Goal: Task Accomplishment & Management: Use online tool/utility

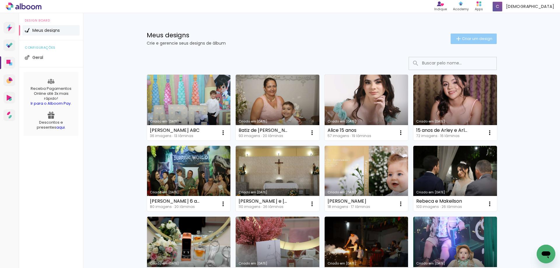
click at [471, 39] on span "Criar um design" at bounding box center [477, 39] width 30 height 4
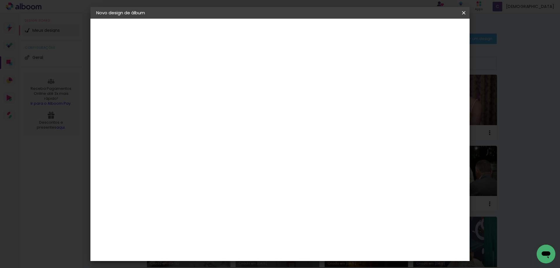
click at [192, 78] on input at bounding box center [192, 78] width 0 height 9
type input "[PERSON_NAME]"
type paper-input "[PERSON_NAME]"
click at [0, 0] on slot "Avançar" at bounding box center [0, 0] width 0 height 0
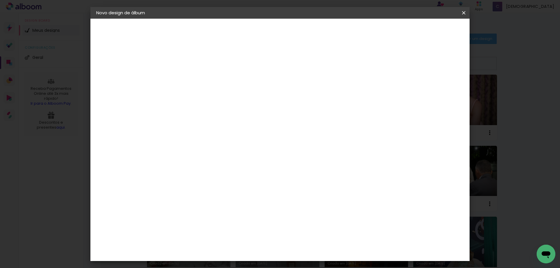
click at [0, 0] on slot "Avançar" at bounding box center [0, 0] width 0 height 0
click at [214, 97] on input "text" at bounding box center [203, 101] width 23 height 9
click at [0, 0] on slot "Encadernados" at bounding box center [0, 0] width 0 height 0
type input "Encadernados"
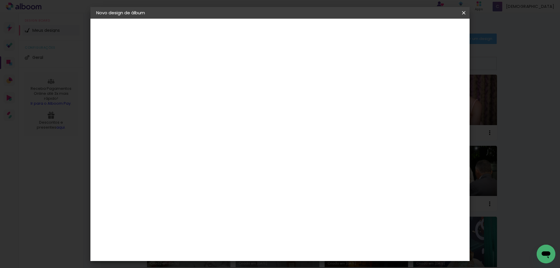
scroll to position [88, 0]
click at [231, 229] on span "25 x 50" at bounding box center [217, 235] width 27 height 12
click at [0, 0] on slot "Avançar" at bounding box center [0, 0] width 0 height 0
click at [427, 30] on span "Iniciar design" at bounding box center [414, 31] width 27 height 4
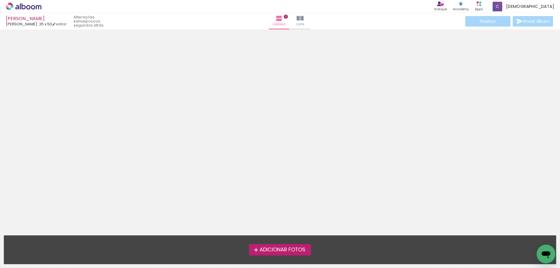
click at [273, 250] on span "Adicionar Fotos" at bounding box center [283, 249] width 46 height 5
click at [0, 0] on input "file" at bounding box center [0, 0] width 0 height 0
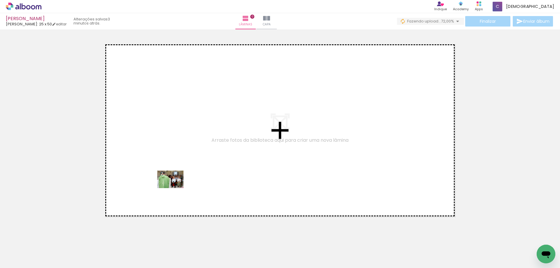
drag, startPoint x: 130, startPoint y: 251, endPoint x: 175, endPoint y: 188, distance: 76.7
click at [175, 188] on quentale-workspace at bounding box center [280, 134] width 560 height 268
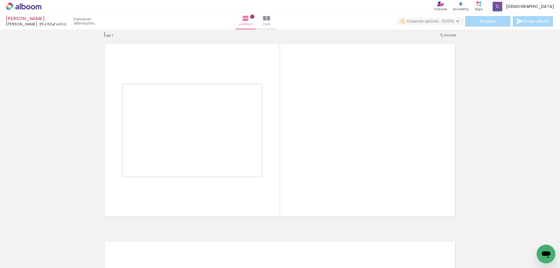
scroll to position [8, 0]
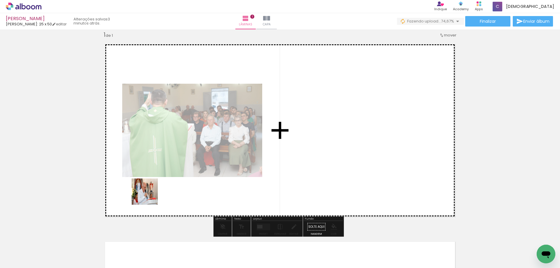
drag, startPoint x: 95, startPoint y: 254, endPoint x: 157, endPoint y: 189, distance: 89.7
click at [157, 189] on quentale-workspace at bounding box center [280, 134] width 560 height 268
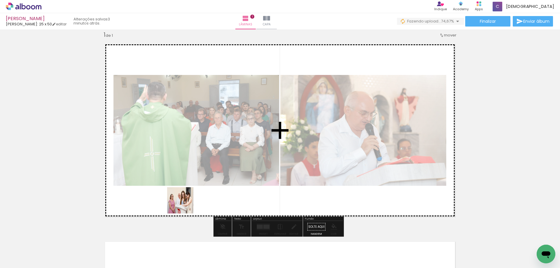
drag, startPoint x: 159, startPoint y: 254, endPoint x: 199, endPoint y: 245, distance: 41.4
click at [194, 190] on quentale-workspace at bounding box center [280, 134] width 560 height 268
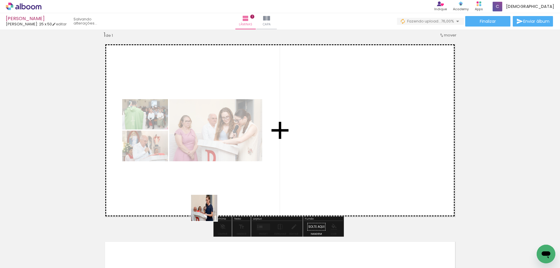
drag, startPoint x: 196, startPoint y: 254, endPoint x: 266, endPoint y: 187, distance: 96.8
click at [224, 177] on quentale-workspace at bounding box center [280, 134] width 560 height 268
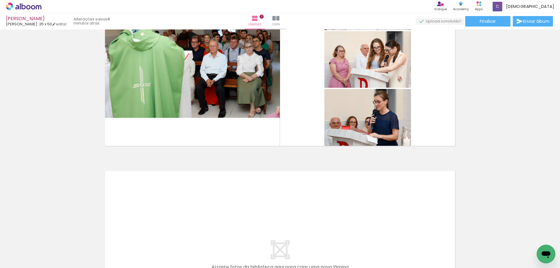
scroll to position [66, 0]
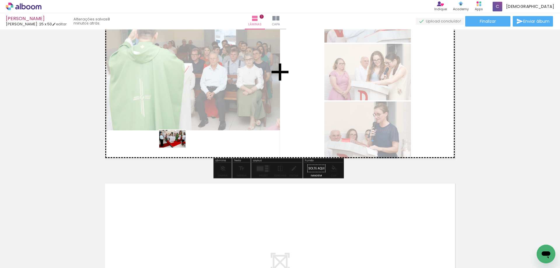
drag, startPoint x: 86, startPoint y: 249, endPoint x: 177, endPoint y: 148, distance: 136.1
click at [177, 148] on quentale-workspace at bounding box center [280, 134] width 560 height 268
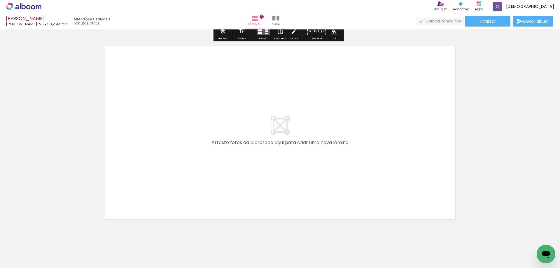
scroll to position [204, 0]
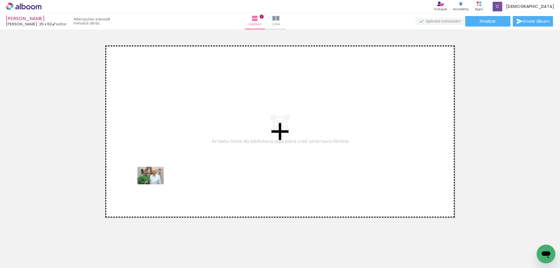
drag, startPoint x: 118, startPoint y: 247, endPoint x: 155, endPoint y: 184, distance: 72.8
click at [155, 184] on quentale-workspace at bounding box center [280, 134] width 560 height 268
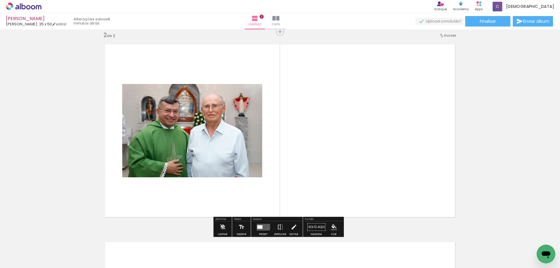
scroll to position [205, 0]
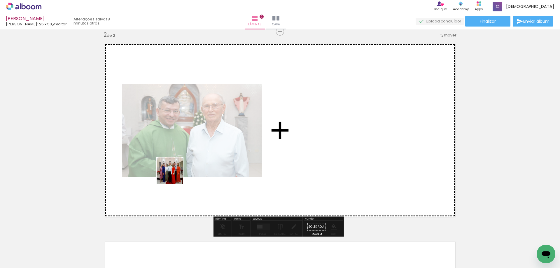
drag, startPoint x: 141, startPoint y: 251, endPoint x: 200, endPoint y: 187, distance: 87.7
click at [179, 165] on quentale-workspace at bounding box center [280, 134] width 560 height 268
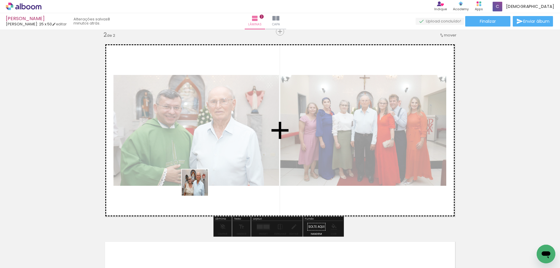
drag, startPoint x: 198, startPoint y: 193, endPoint x: 235, endPoint y: 209, distance: 40.1
click at [202, 181] on quentale-workspace at bounding box center [280, 134] width 560 height 268
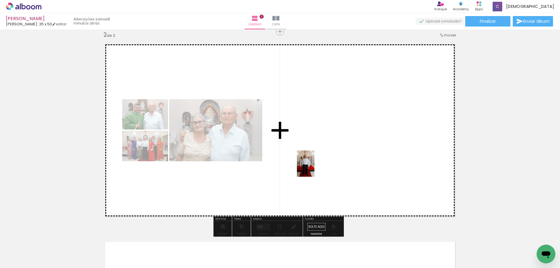
drag, startPoint x: 258, startPoint y: 243, endPoint x: 314, endPoint y: 168, distance: 94.2
click at [314, 168] on quentale-workspace at bounding box center [280, 134] width 560 height 268
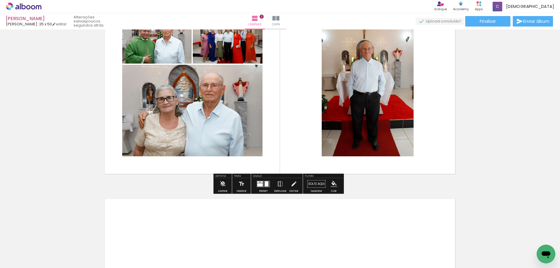
scroll to position [264, 0]
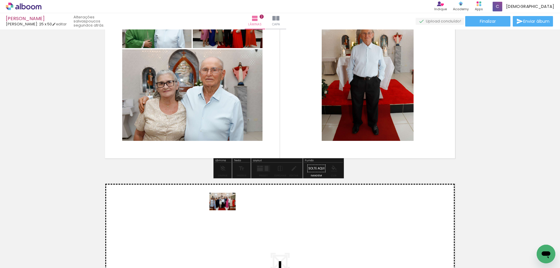
drag, startPoint x: 220, startPoint y: 237, endPoint x: 227, endPoint y: 210, distance: 27.4
click at [227, 210] on quentale-workspace at bounding box center [280, 134] width 560 height 268
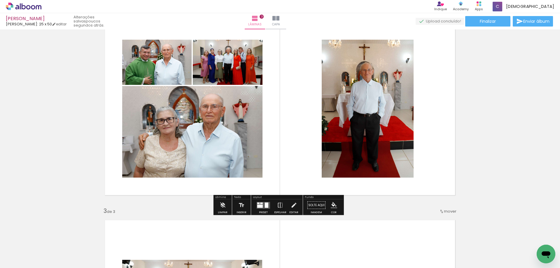
scroll to position [170, 0]
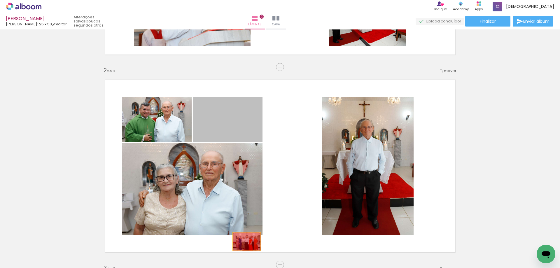
drag, startPoint x: 232, startPoint y: 122, endPoint x: 244, endPoint y: 242, distance: 120.5
click at [244, 242] on quentale-workspace at bounding box center [280, 134] width 560 height 268
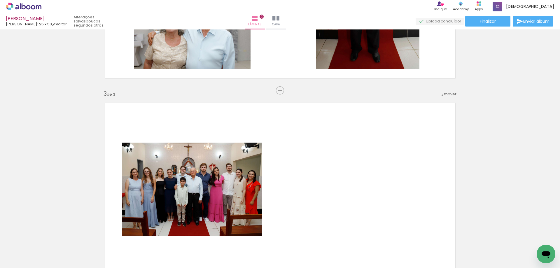
scroll to position [345, 0]
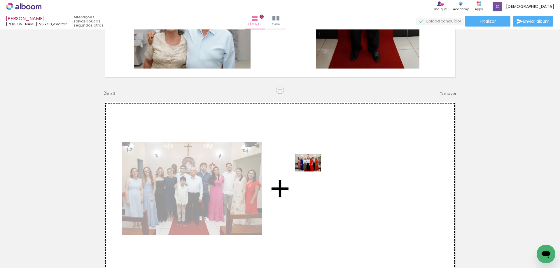
drag, startPoint x: 154, startPoint y: 242, endPoint x: 326, endPoint y: 168, distance: 187.0
click at [326, 168] on quentale-workspace at bounding box center [280, 134] width 560 height 268
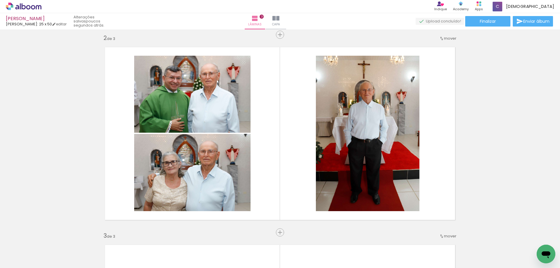
scroll to position [199, 0]
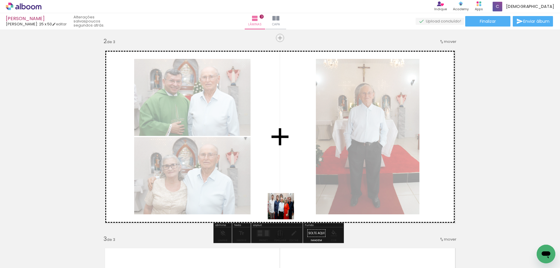
drag, startPoint x: 285, startPoint y: 227, endPoint x: 328, endPoint y: 260, distance: 54.2
click at [285, 177] on quentale-workspace at bounding box center [280, 134] width 560 height 268
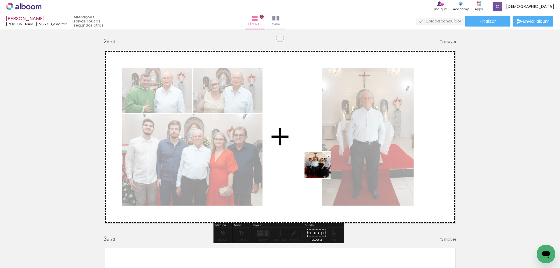
drag, startPoint x: 314, startPoint y: 214, endPoint x: 341, endPoint y: 236, distance: 34.7
click at [323, 168] on quentale-workspace at bounding box center [280, 134] width 560 height 268
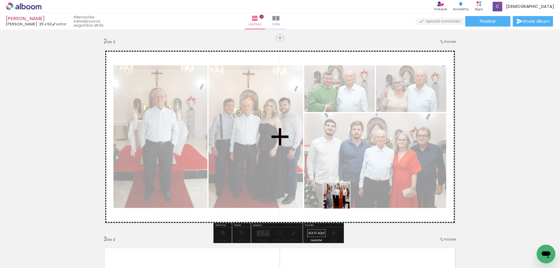
drag, startPoint x: 341, startPoint y: 250, endPoint x: 393, endPoint y: 235, distance: 54.3
click at [343, 171] on quentale-workspace at bounding box center [280, 134] width 560 height 268
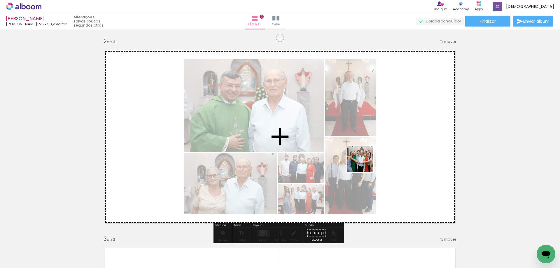
drag, startPoint x: 379, startPoint y: 253, endPoint x: 406, endPoint y: 163, distance: 93.6
click at [365, 163] on quentale-workspace at bounding box center [280, 134] width 560 height 268
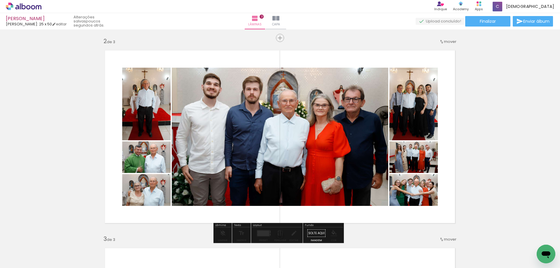
drag, startPoint x: 143, startPoint y: 157, endPoint x: 228, endPoint y: 147, distance: 86.3
click at [0, 0] on slot at bounding box center [0, 0] width 0 height 0
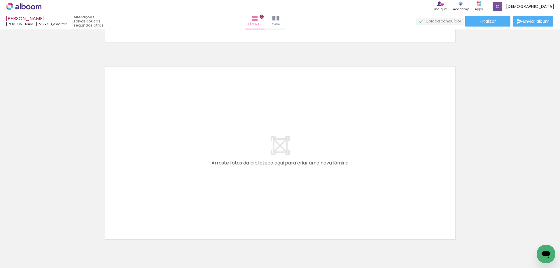
scroll to position [0, 689]
drag, startPoint x: 104, startPoint y: 239, endPoint x: 129, endPoint y: 243, distance: 25.4
click at [137, 203] on quentale-workspace at bounding box center [280, 134] width 560 height 268
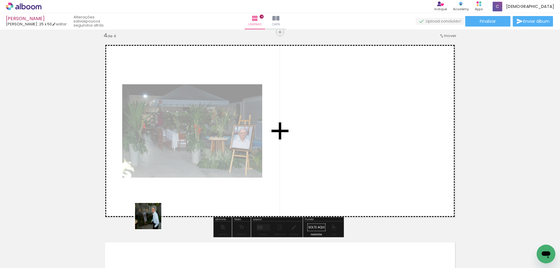
scroll to position [601, 0]
drag, startPoint x: 153, startPoint y: 221, endPoint x: 202, endPoint y: 195, distance: 56.2
click at [172, 195] on quentale-workspace at bounding box center [280, 134] width 560 height 268
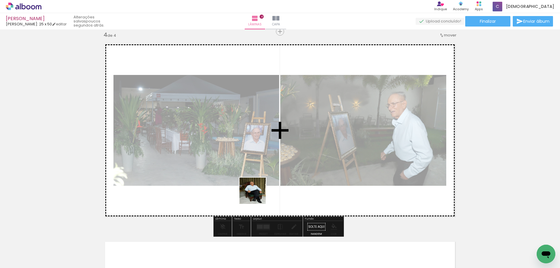
drag, startPoint x: 257, startPoint y: 209, endPoint x: 257, endPoint y: 195, distance: 13.4
click at [257, 195] on quentale-workspace at bounding box center [280, 134] width 560 height 268
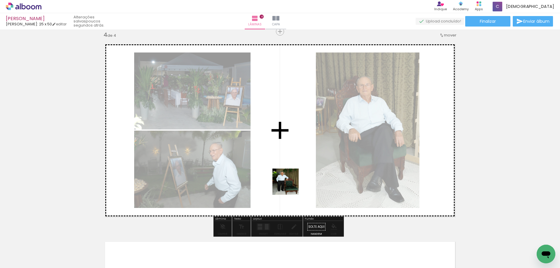
drag, startPoint x: 289, startPoint y: 248, endPoint x: 437, endPoint y: 120, distance: 195.6
click at [291, 177] on quentale-workspace at bounding box center [280, 134] width 560 height 268
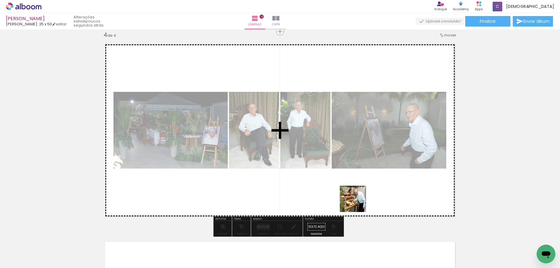
drag, startPoint x: 348, startPoint y: 251, endPoint x: 363, endPoint y: 183, distance: 69.3
click at [363, 183] on quentale-workspace at bounding box center [280, 134] width 560 height 268
